Goal: Navigation & Orientation: Find specific page/section

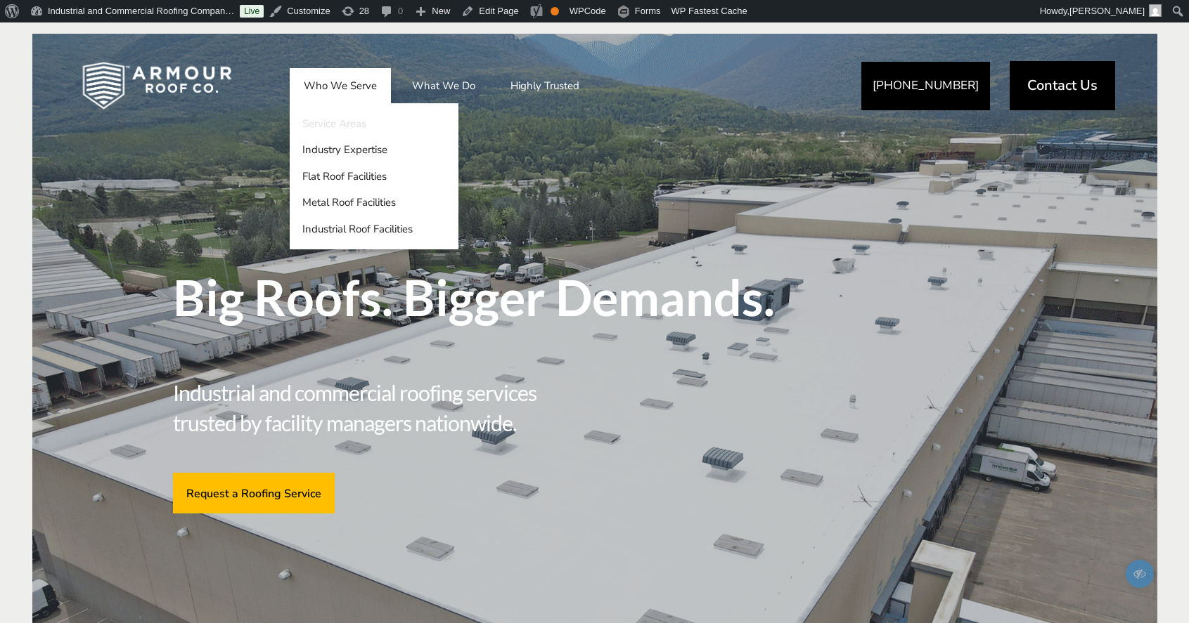
click at [332, 123] on link "Service Areas" at bounding box center [374, 123] width 169 height 27
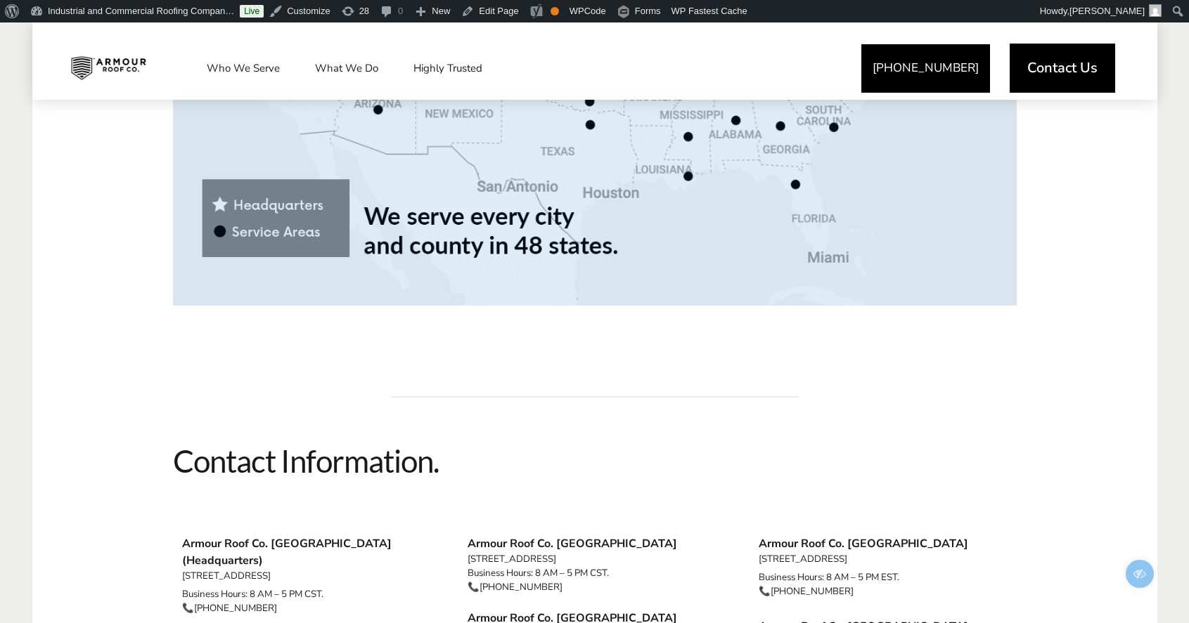
scroll to position [1292, 0]
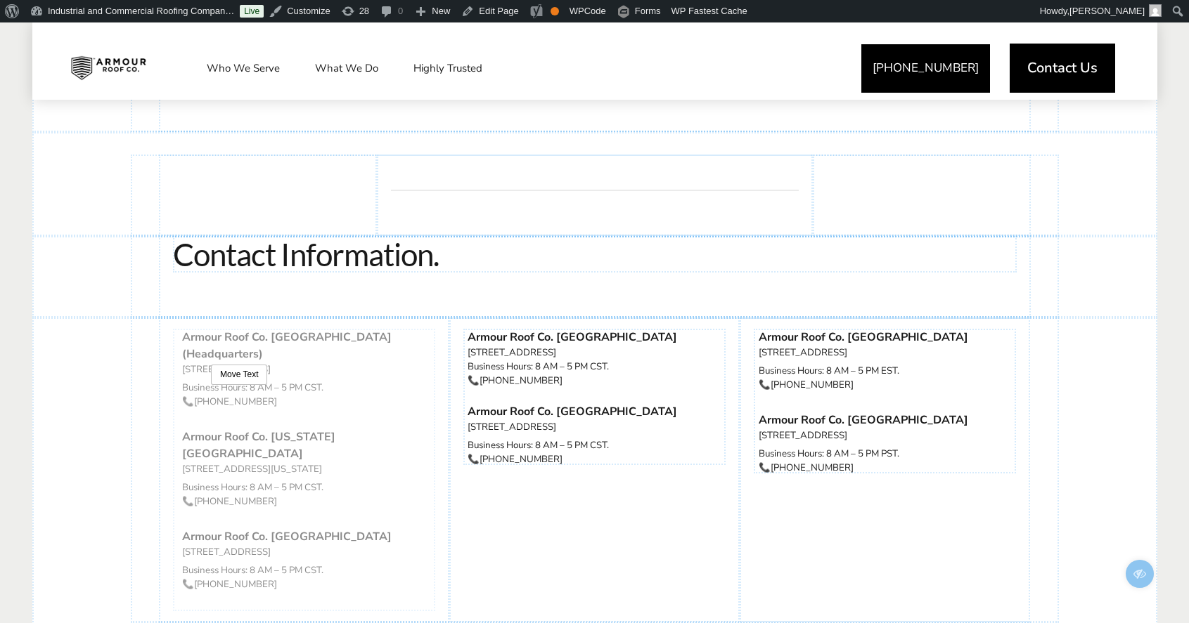
drag, startPoint x: 271, startPoint y: 385, endPoint x: 206, endPoint y: 386, distance: 64.7
click at [206, 386] on template at bounding box center [304, 470] width 262 height 283
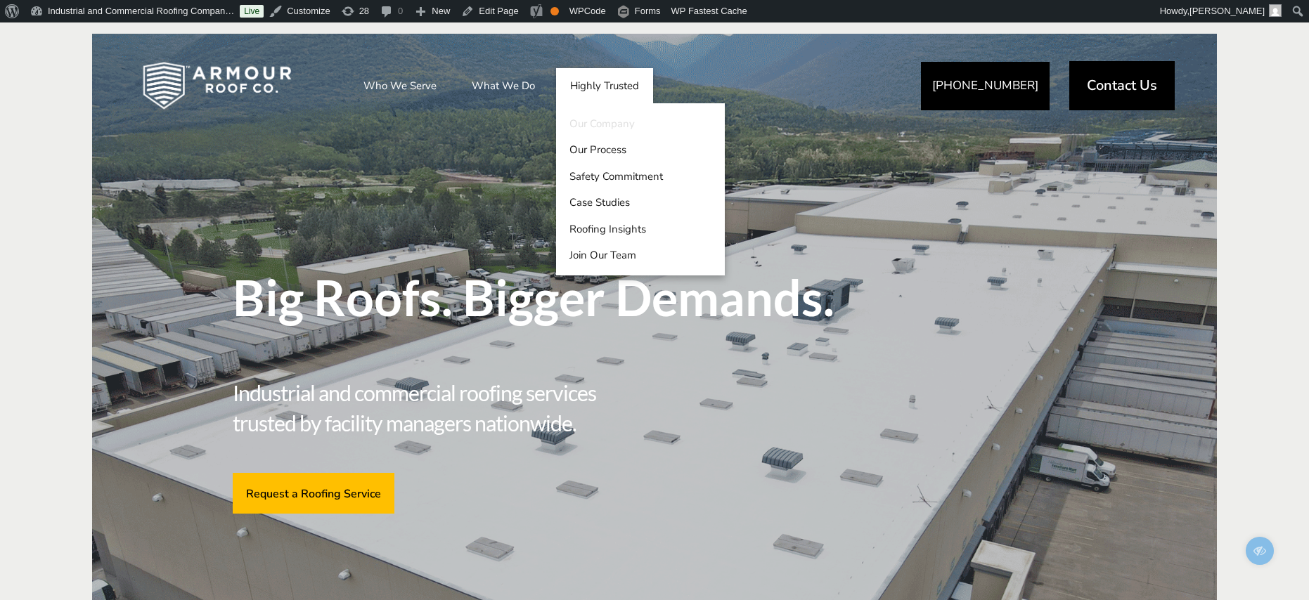
click at [609, 117] on link "Our Company" at bounding box center [640, 123] width 169 height 27
